Goal: Task Accomplishment & Management: Manage account settings

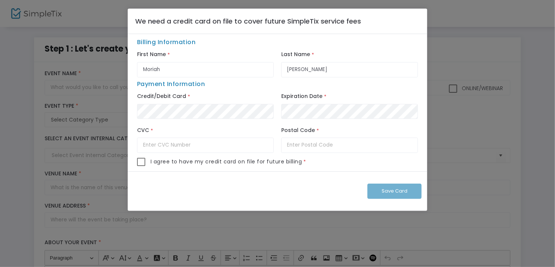
click at [194, 163] on span "I agree to have my credit card on file for future billing" at bounding box center [227, 162] width 152 height 8
click at [139, 163] on span at bounding box center [141, 162] width 8 height 8
click at [141, 166] on input "checkbox" at bounding box center [141, 166] width 0 height 0
checkbox input "true"
click at [261, 233] on ngb-modal-window "We need a credit card on file to cover future SimpleTix service fees Billing In…" at bounding box center [277, 133] width 555 height 267
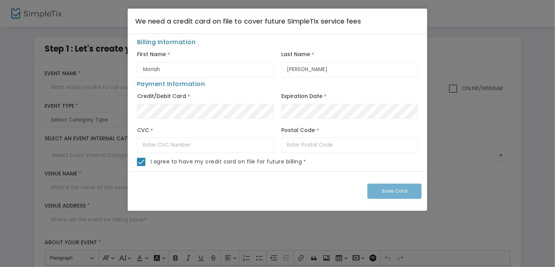
click at [264, 231] on ngb-modal-window "We need a credit card on file to cover future SimpleTix service fees Billing In…" at bounding box center [277, 133] width 555 height 267
click at [169, 76] on input "Moriah" at bounding box center [205, 69] width 137 height 15
type input "80224"
click at [210, 145] on input "text" at bounding box center [205, 145] width 137 height 15
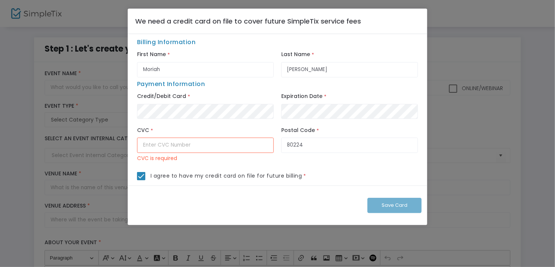
click at [221, 148] on input "text" at bounding box center [205, 145] width 137 height 15
paste input "393"
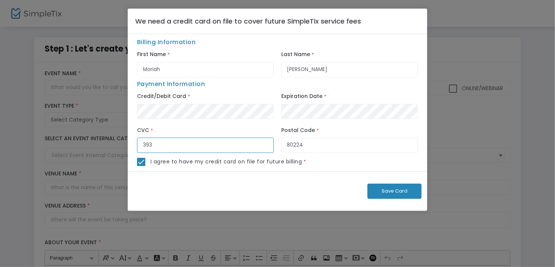
type input "393"
click at [396, 190] on span "Save Card" at bounding box center [395, 191] width 26 height 7
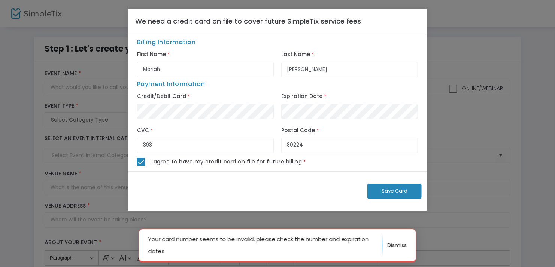
click at [443, 55] on ngb-modal-window "We need a credit card on file to cover future SimpleTix service fees Billing In…" at bounding box center [277, 133] width 555 height 267
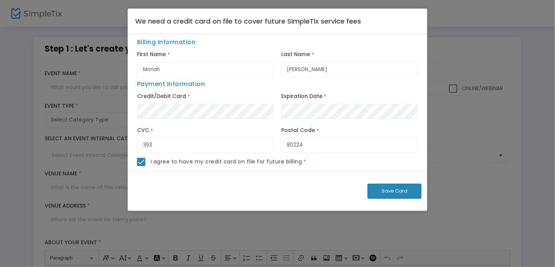
click at [389, 189] on span "Save Card" at bounding box center [395, 191] width 26 height 7
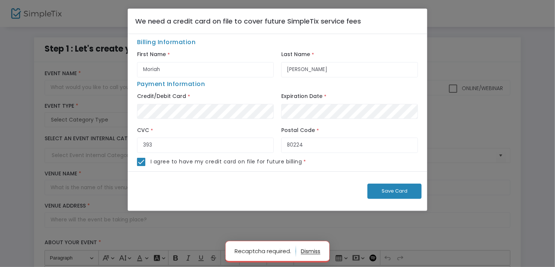
click at [391, 192] on span "Save Card" at bounding box center [395, 191] width 26 height 7
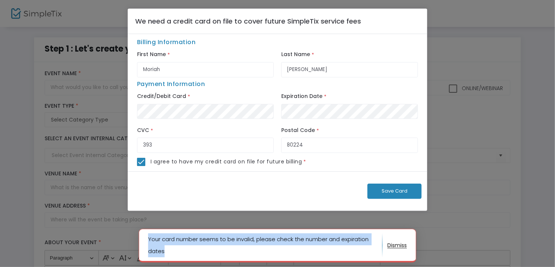
drag, startPoint x: 169, startPoint y: 249, endPoint x: 140, endPoint y: 242, distance: 28.8
click at [140, 242] on notifier-notification "Your card number seems to be invalid, please check the number and expiration da…" at bounding box center [278, 246] width 278 height 34
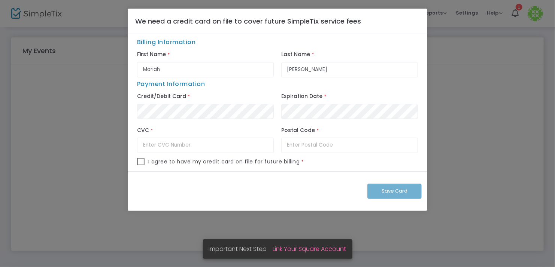
click at [142, 162] on span at bounding box center [140, 161] width 7 height 7
click at [141, 166] on input "checkbox" at bounding box center [140, 166] width 0 height 0
checkbox input "true"
click at [174, 70] on input "Moriah" at bounding box center [205, 69] width 137 height 15
type input "80224"
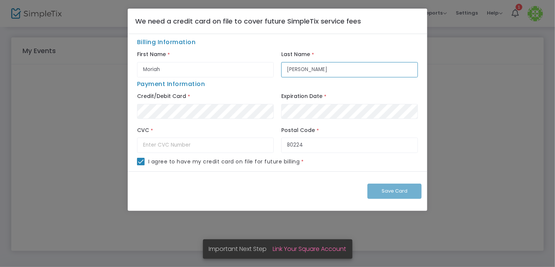
click at [302, 70] on input "[PERSON_NAME]" at bounding box center [349, 69] width 137 height 15
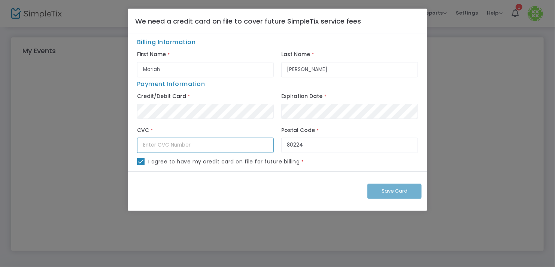
click at [157, 151] on input "text" at bounding box center [205, 145] width 137 height 15
paste input "780"
type input "780"
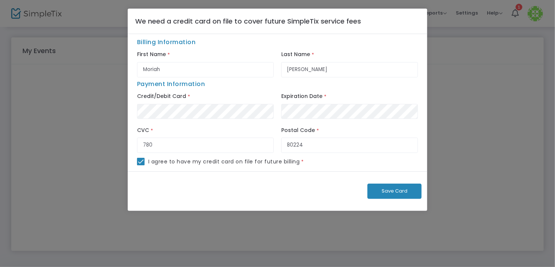
click at [387, 188] on span "Save Card" at bounding box center [395, 191] width 26 height 7
click at [453, 79] on ngb-modal-window "We need a credit card on file to cover future SimpleTix service fees Billing In…" at bounding box center [277, 133] width 555 height 267
